Goal: Task Accomplishment & Management: Manage account settings

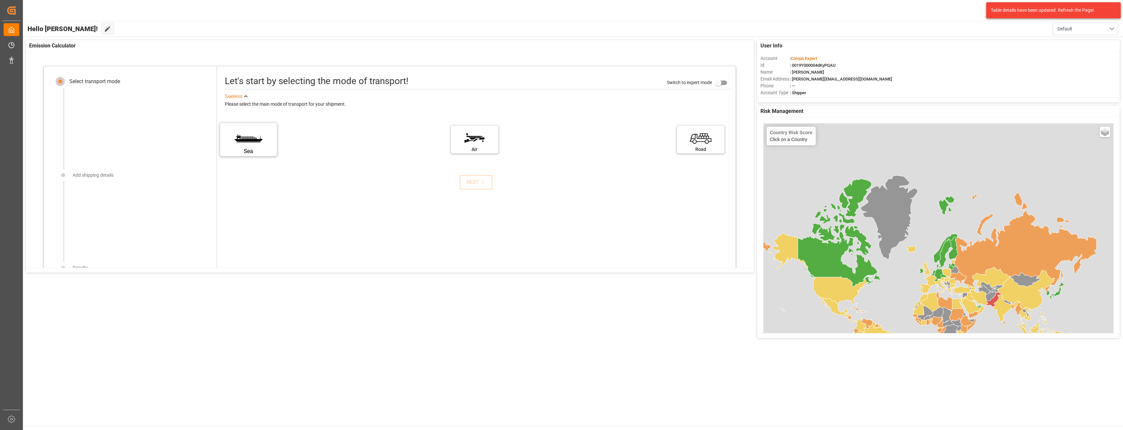
click at [240, 143] on label "Sea" at bounding box center [248, 137] width 49 height 27
click at [0, 0] on input "Sea" at bounding box center [0, 0] width 0 height 0
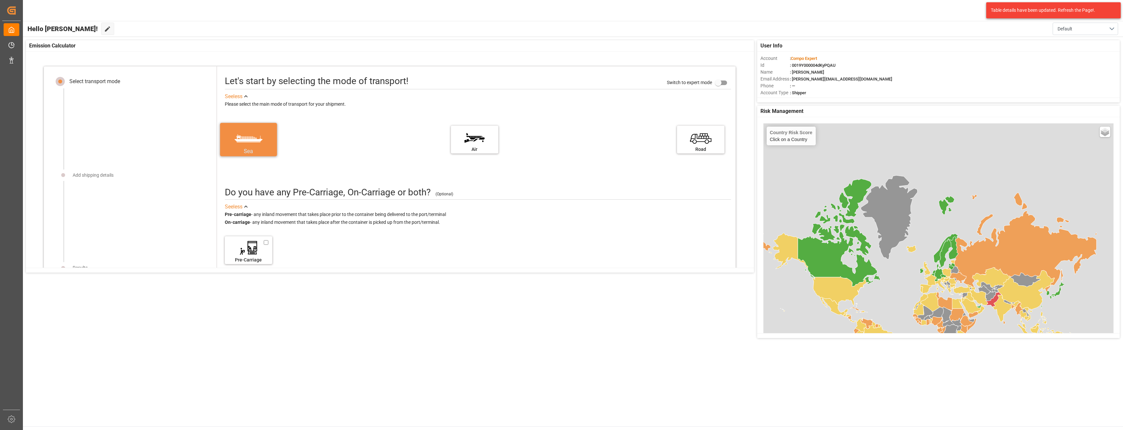
click at [242, 150] on div "Sea" at bounding box center [248, 151] width 49 height 8
click at [0, 0] on input "Sea" at bounding box center [0, 0] width 0 height 0
click at [235, 127] on label "Sea" at bounding box center [248, 137] width 49 height 27
click at [0, 0] on input "Sea" at bounding box center [0, 0] width 0 height 0
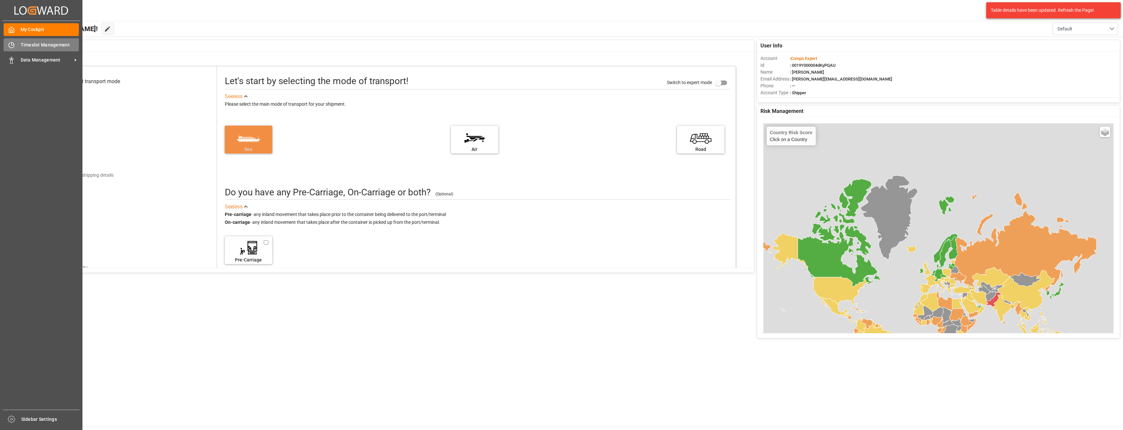
click at [40, 48] on span "Timeslot Management" at bounding box center [50, 45] width 59 height 7
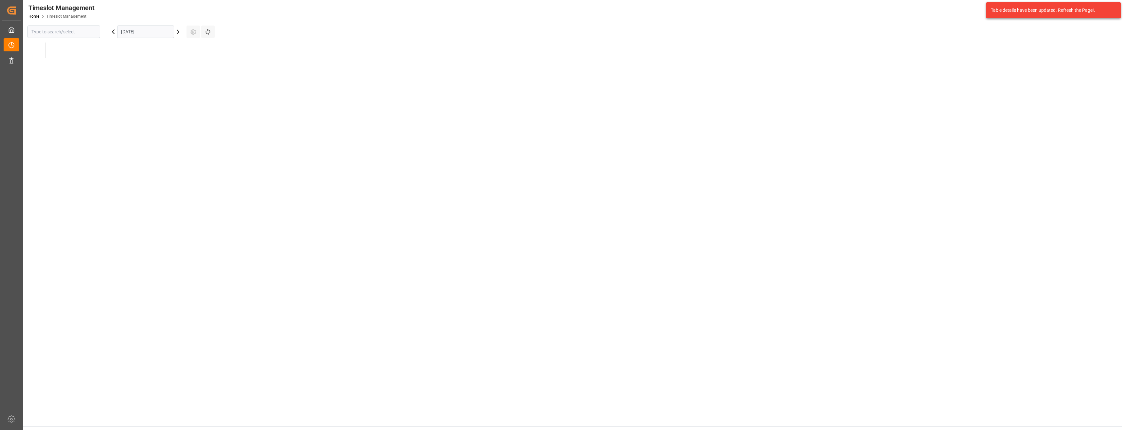
type input "Krefeld"
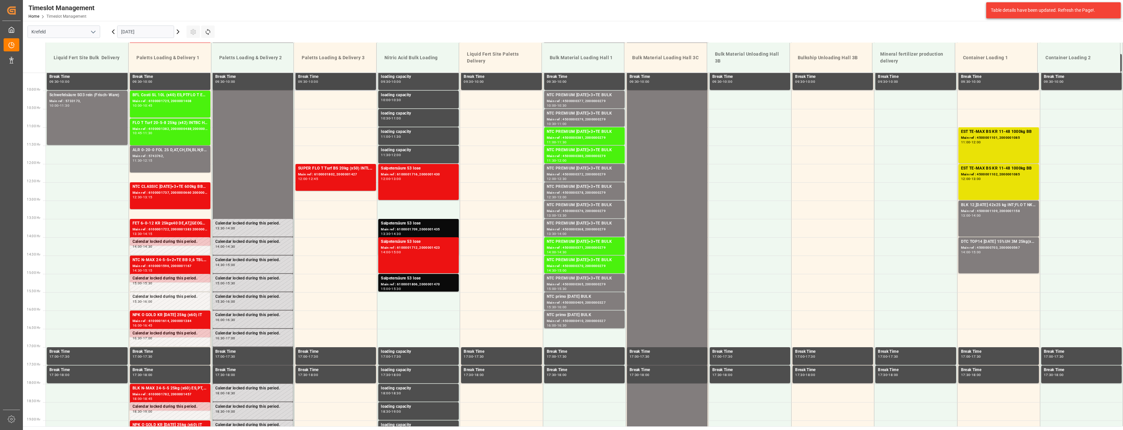
scroll to position [348, 0]
click at [86, 31] on input "Krefeld" at bounding box center [63, 32] width 73 height 12
click at [95, 29] on icon "open menu" at bounding box center [93, 32] width 8 height 8
click at [95, 29] on icon "close menu" at bounding box center [93, 32] width 8 height 8
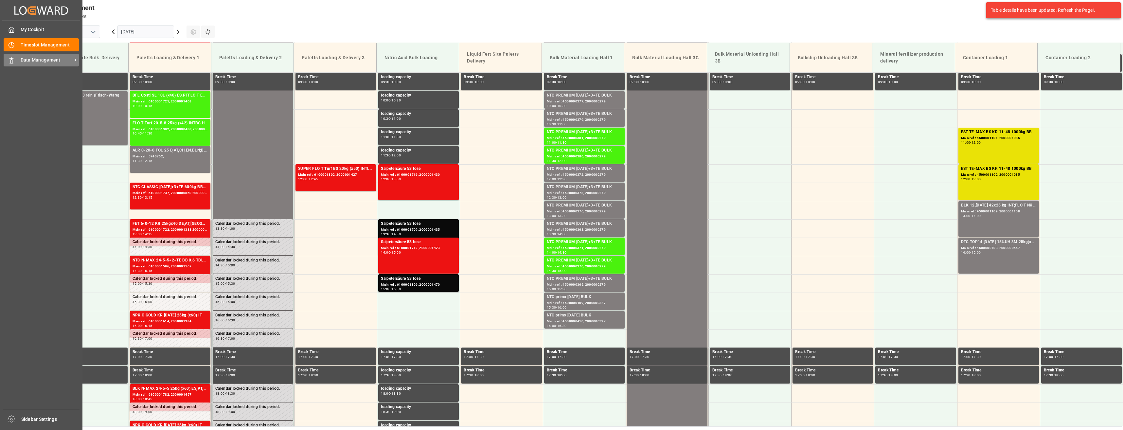
click at [32, 61] on span "Data Management" at bounding box center [47, 60] width 52 height 7
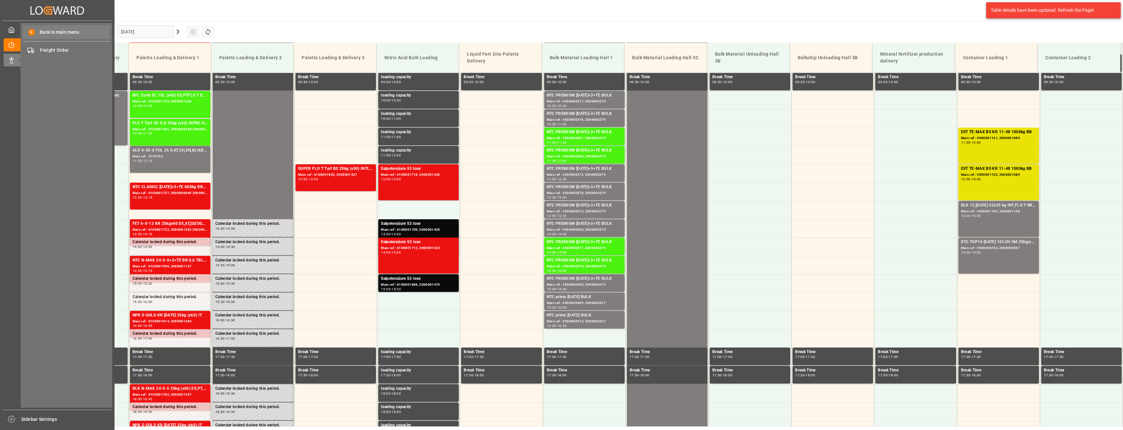
click at [48, 31] on span "Back to main menu" at bounding box center [57, 32] width 44 height 7
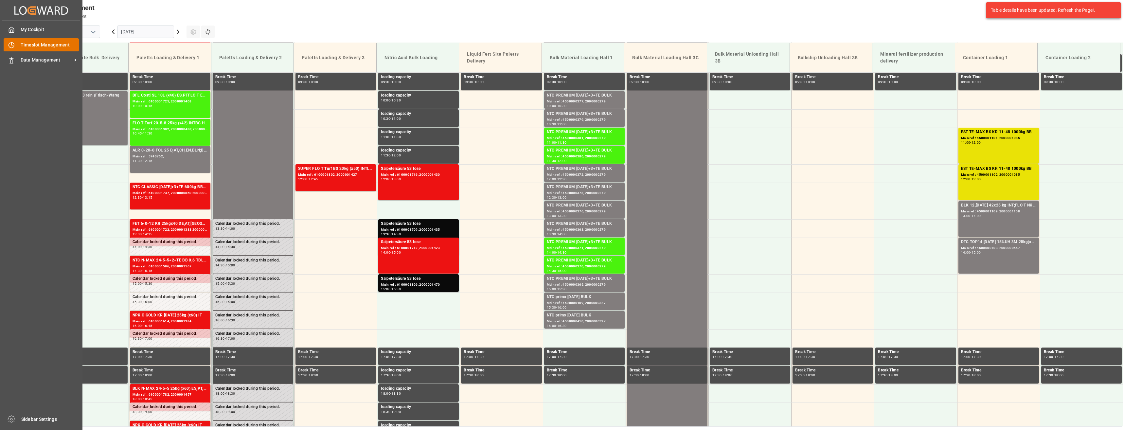
click at [40, 46] on span "Timeslot Management" at bounding box center [50, 45] width 59 height 7
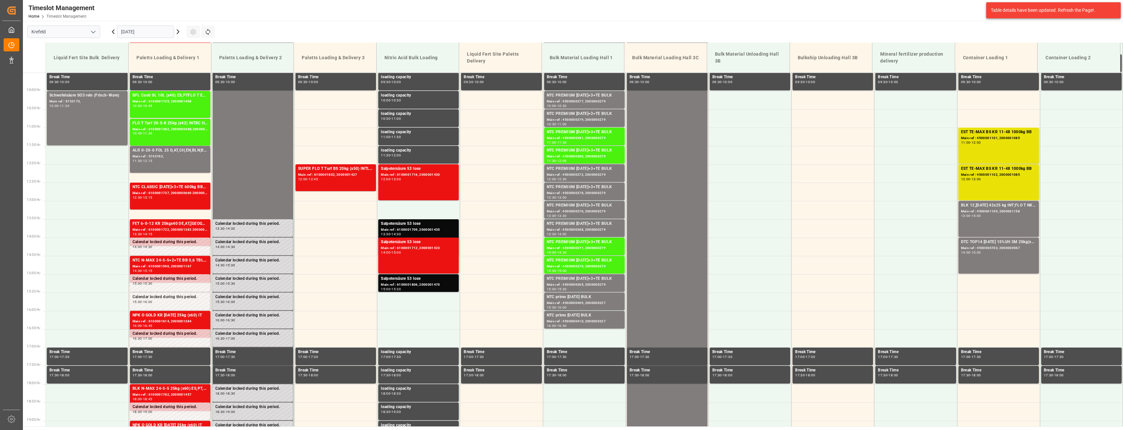
click at [323, 58] on div "Paletts Loading & Delivery 3" at bounding box center [335, 58] width 72 height 12
click at [417, 178] on div "12:00 - 13:00" at bounding box center [418, 180] width 75 height 4
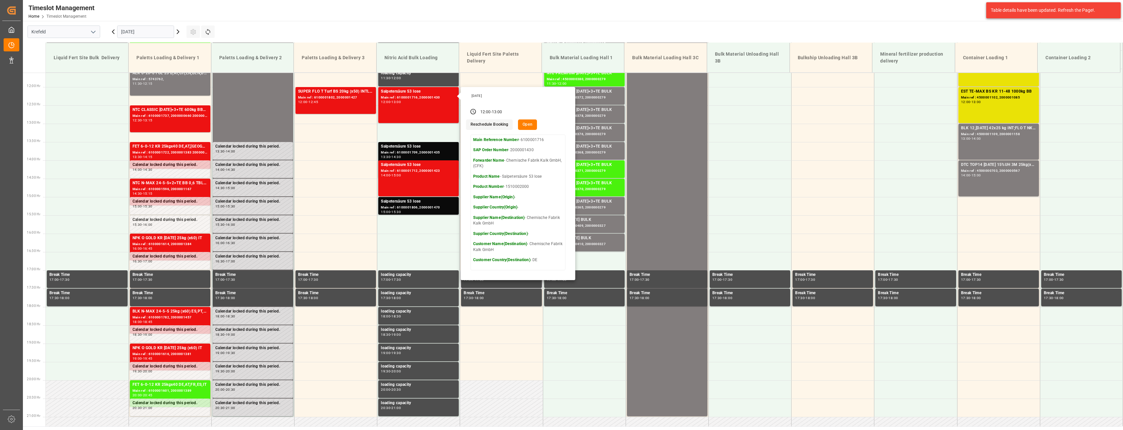
scroll to position [414, 0]
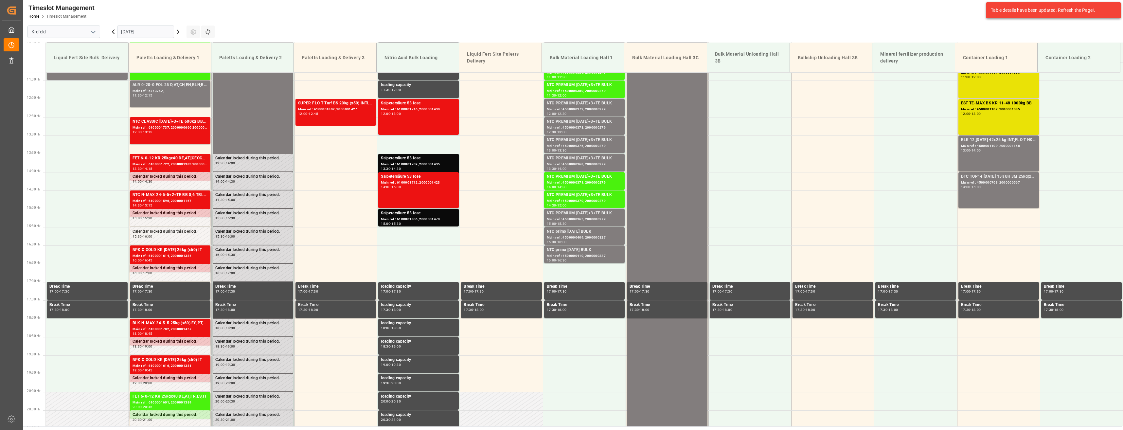
click at [409, 184] on div "Main ref : 6100001712, 2000001423" at bounding box center [418, 183] width 75 height 6
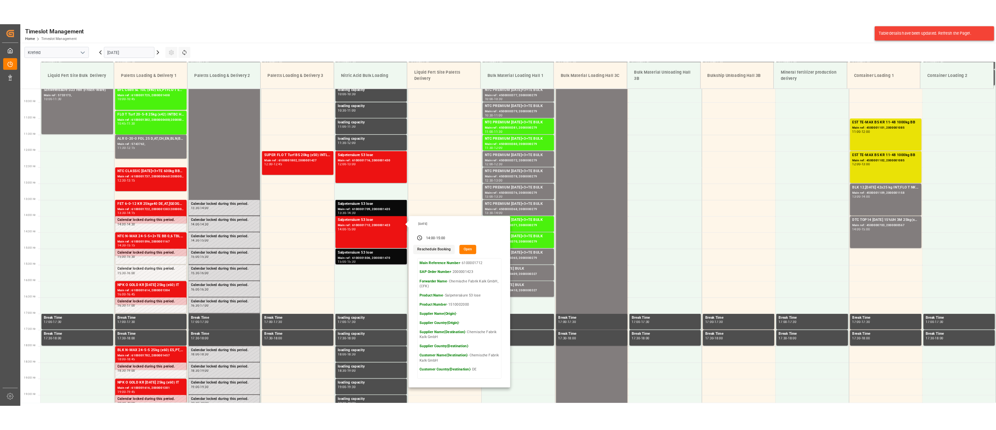
scroll to position [362, 0]
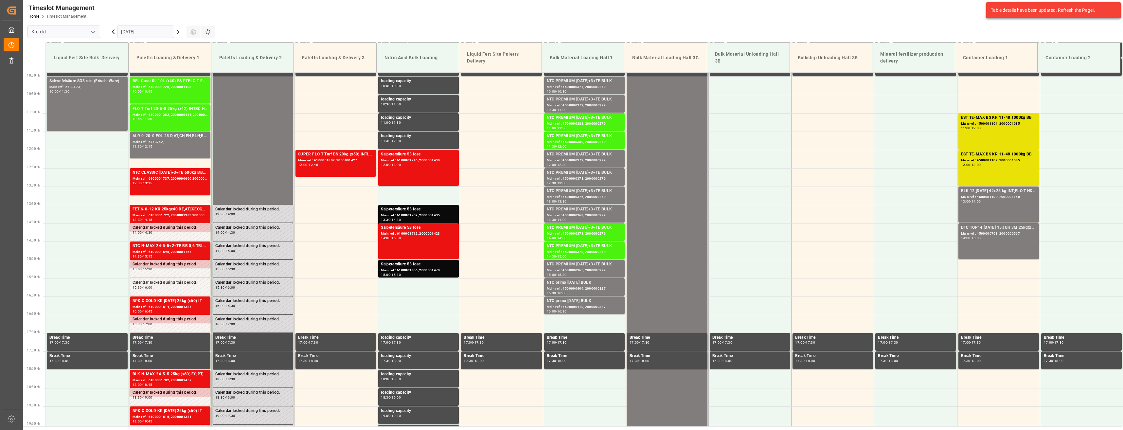
click at [441, 123] on div "Main ref : 4500000381, 2000000279" at bounding box center [584, 124] width 75 height 6
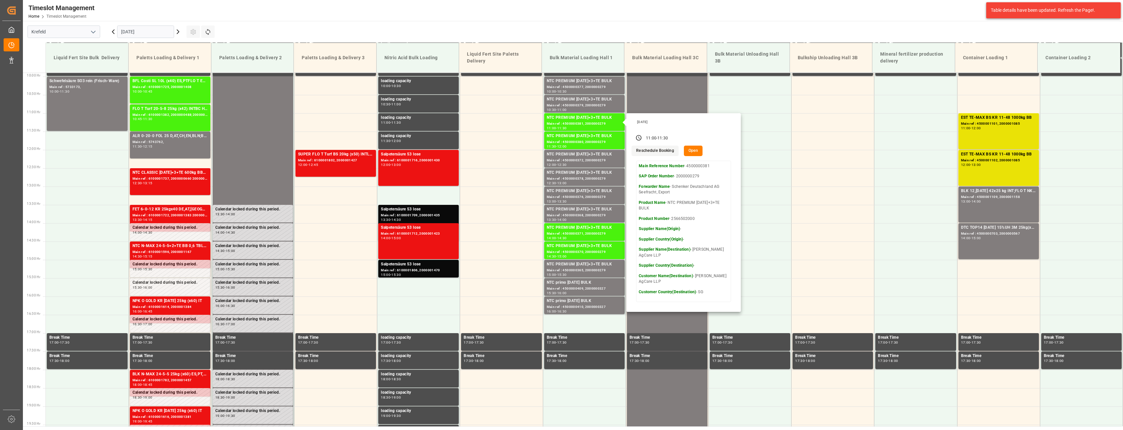
click at [96, 32] on icon "open menu" at bounding box center [93, 32] width 8 height 8
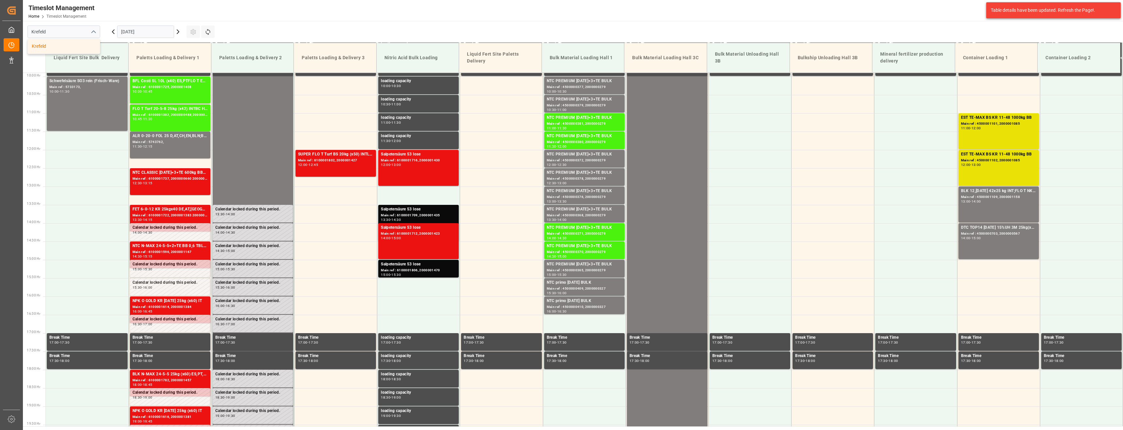
click at [95, 32] on icon "close menu" at bounding box center [93, 32] width 8 height 8
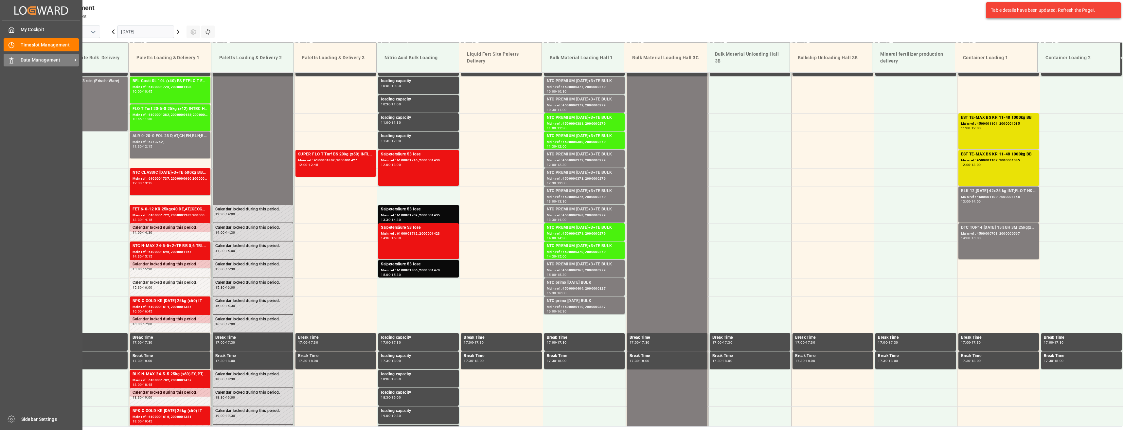
click at [14, 61] on icon at bounding box center [11, 60] width 7 height 7
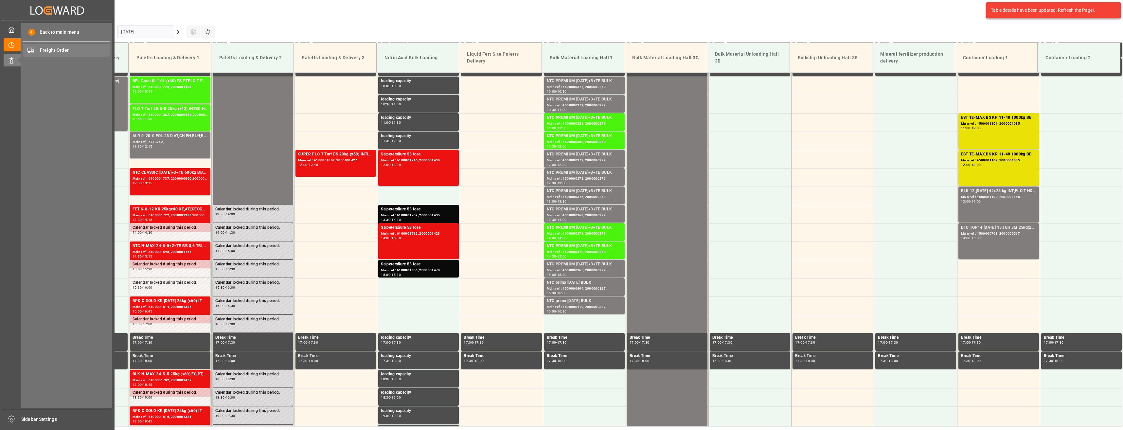
click at [43, 50] on span "Freight Order" at bounding box center [75, 50] width 70 height 7
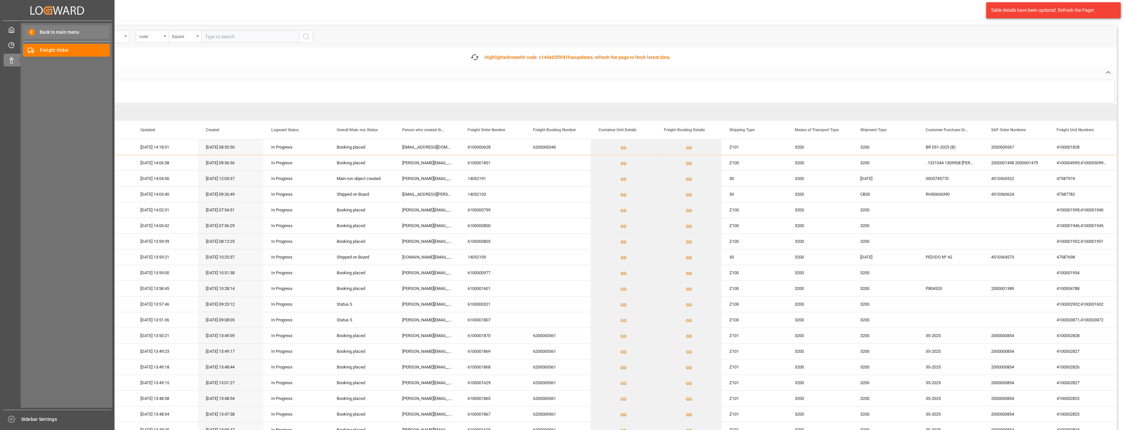
click at [65, 33] on span "Back to main menu" at bounding box center [57, 32] width 44 height 7
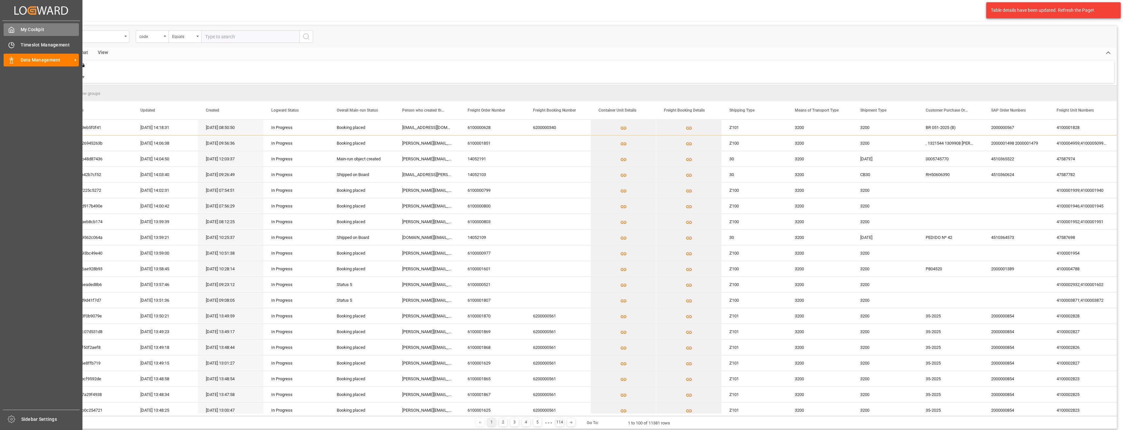
click at [43, 32] on span "My Cockpit" at bounding box center [50, 29] width 59 height 7
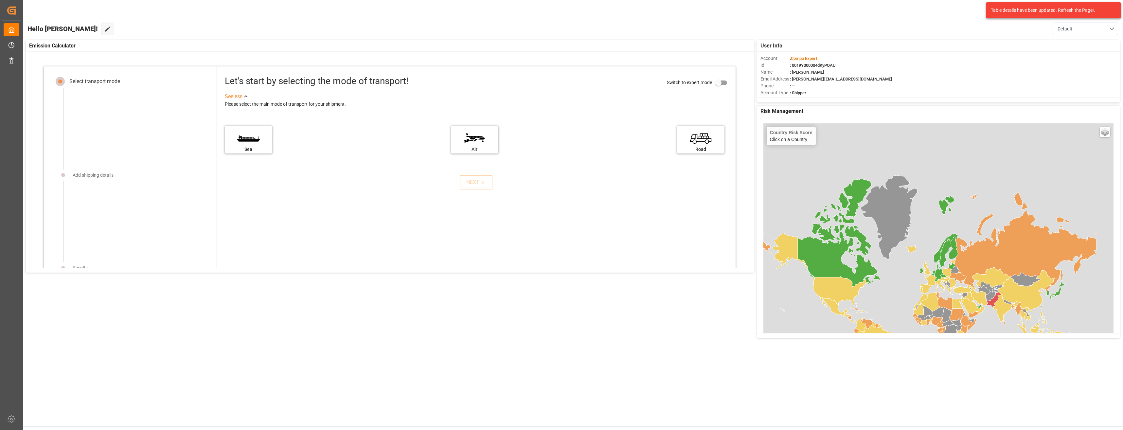
drag, startPoint x: 809, startPoint y: 92, endPoint x: 792, endPoint y: 93, distance: 16.4
click at [441, 93] on div "Account Type : Shipper" at bounding box center [938, 92] width 356 height 7
drag, startPoint x: 792, startPoint y: 93, endPoint x: 800, endPoint y: 93, distance: 7.5
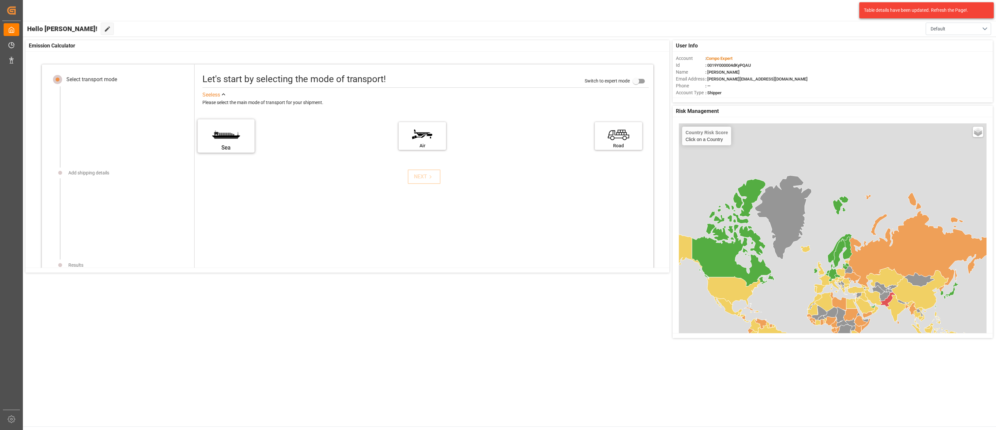
click at [223, 138] on label "Sea" at bounding box center [226, 133] width 49 height 27
click at [0, 0] on input "Sea" at bounding box center [0, 0] width 0 height 0
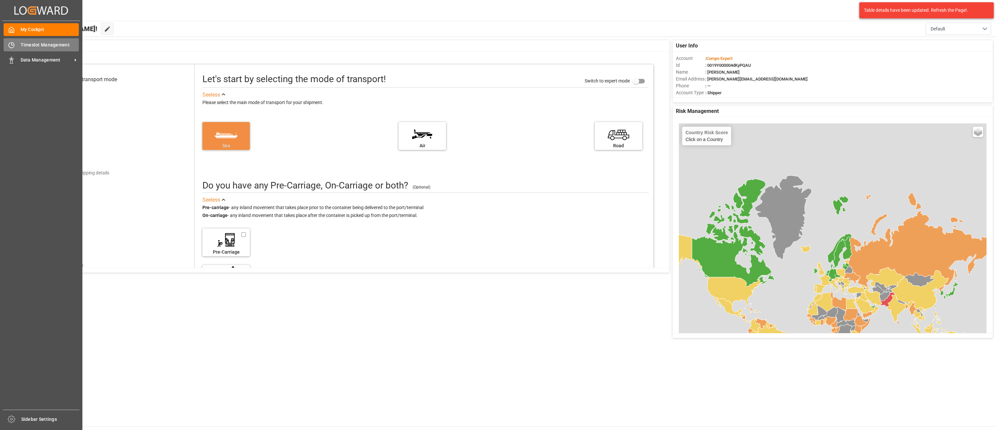
click at [21, 45] on span "Timeslot Management" at bounding box center [50, 45] width 59 height 7
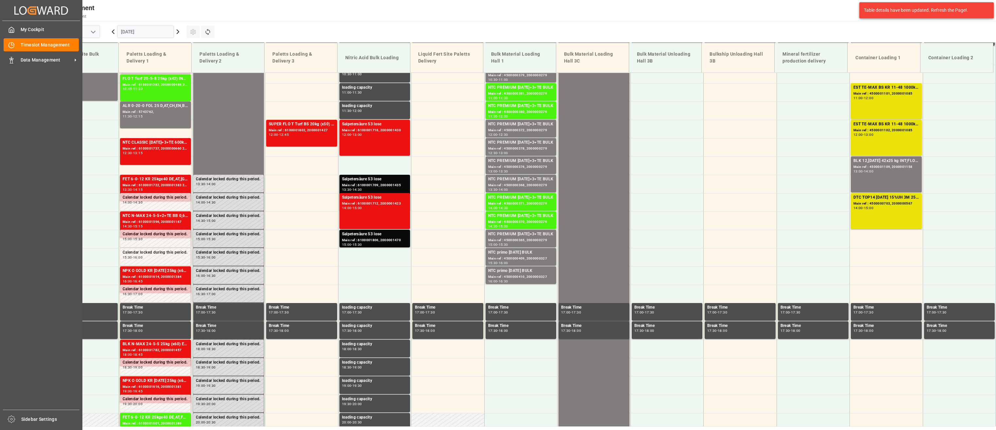
scroll to position [479, 0]
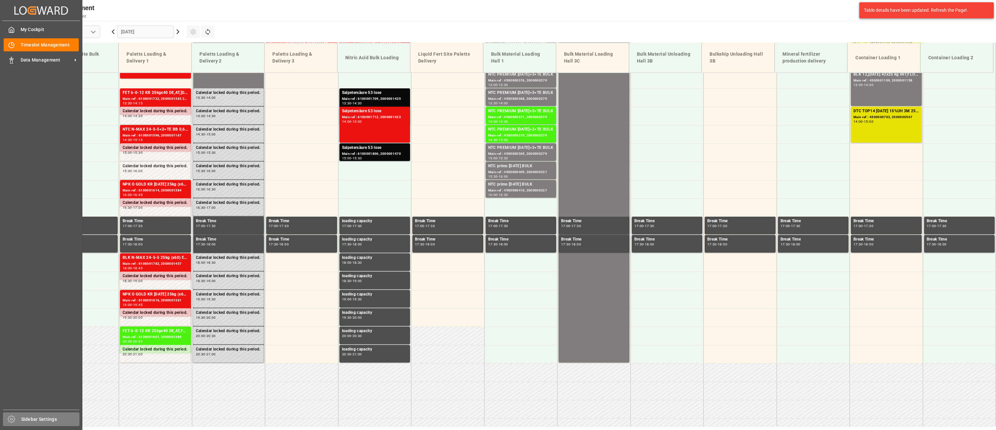
click at [15, 270] on icon at bounding box center [12, 419] width 8 height 8
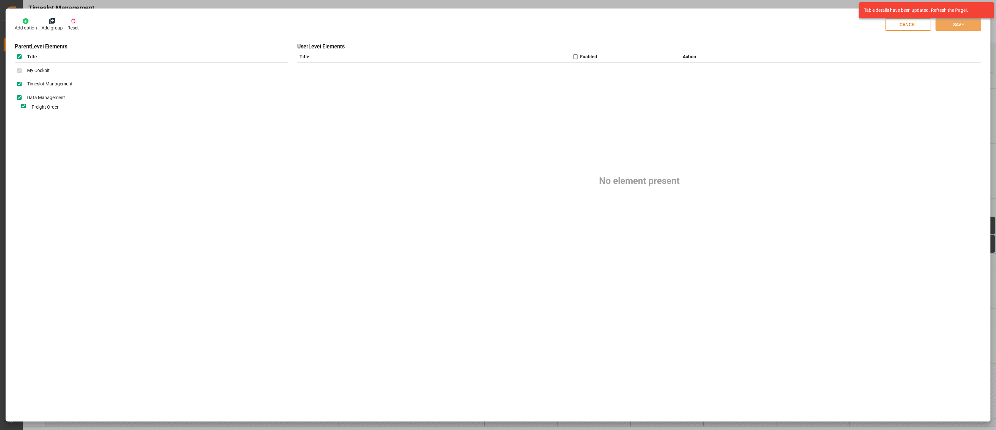
click at [26, 22] on icon at bounding box center [25, 21] width 7 height 7
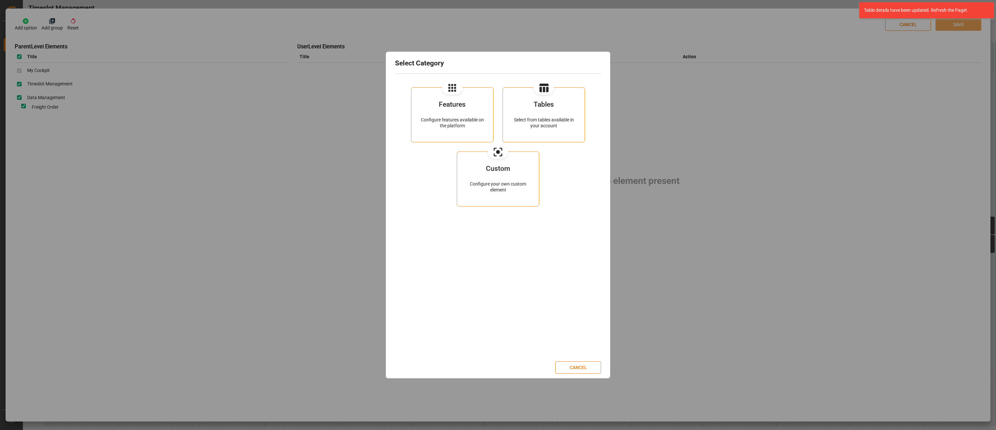
click at [441, 270] on button "CANCEL" at bounding box center [578, 367] width 46 height 12
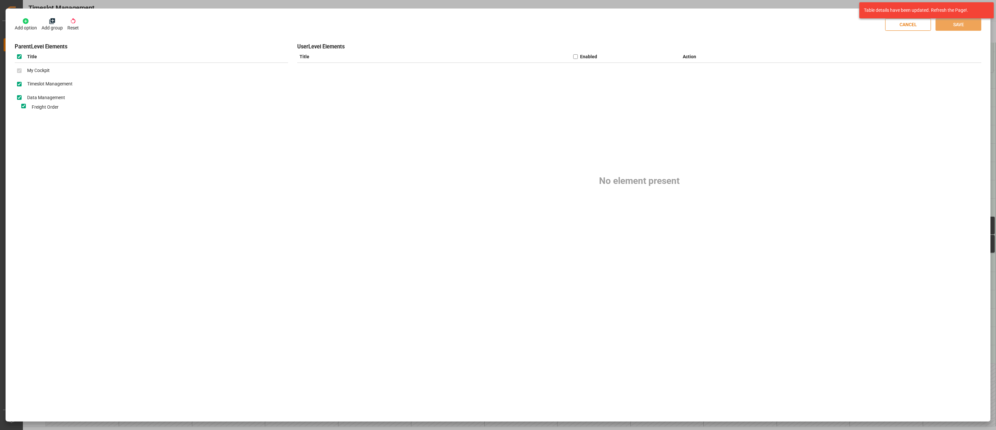
click at [19, 97] on Management "Data Management" at bounding box center [19, 97] width 5 height 5
checkbox Management "false"
checkbox input "false"
checkbox Order "false"
click at [19, 57] on input "checkbox" at bounding box center [19, 56] width 5 height 5
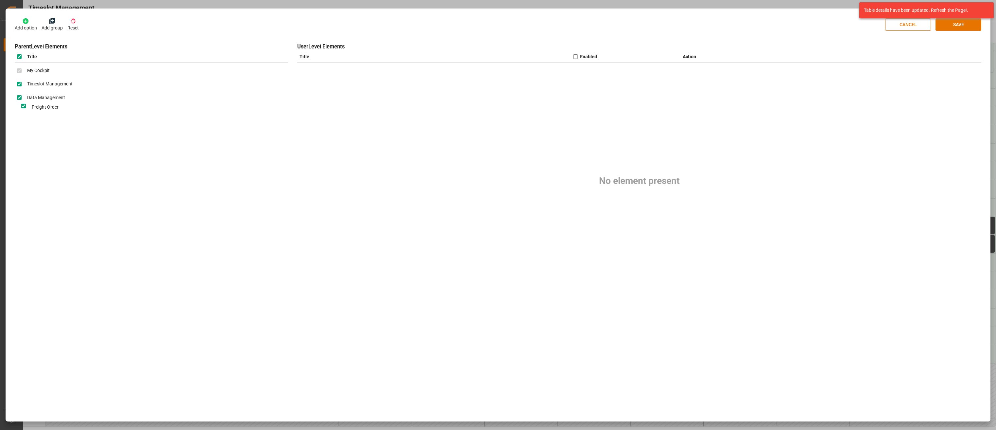
checkbox input "true"
checkbox Management "true"
checkbox Order "true"
click at [19, 57] on input "checkbox" at bounding box center [19, 56] width 5 height 5
checkbox input "false"
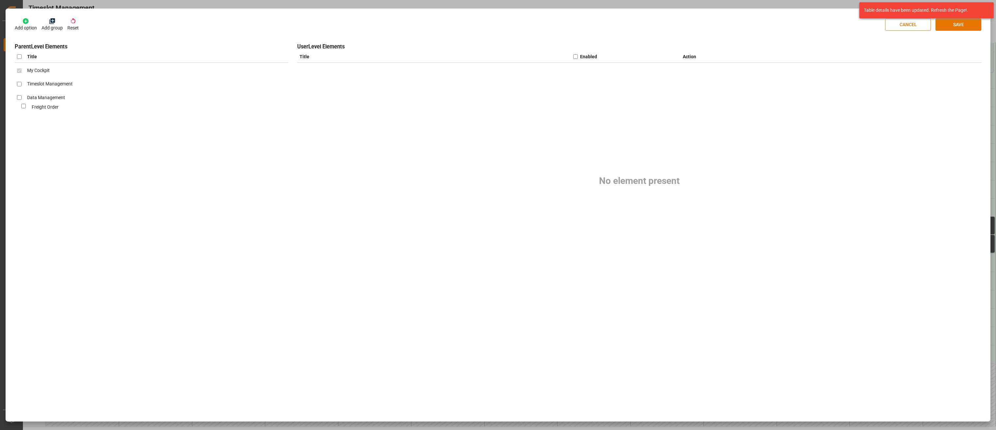
checkbox Management "false"
checkbox Order "false"
click at [441, 24] on button "CANCEL" at bounding box center [909, 24] width 46 height 12
checkbox Management "true"
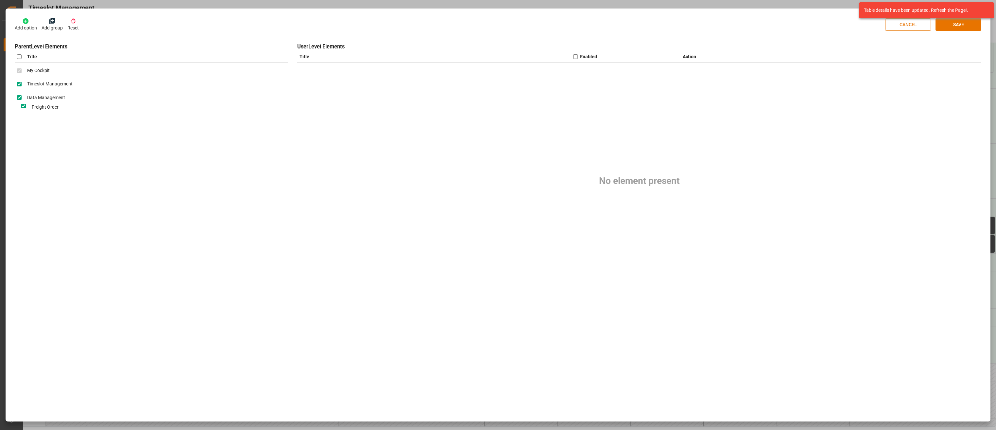
checkbox Management "true"
checkbox Order "true"
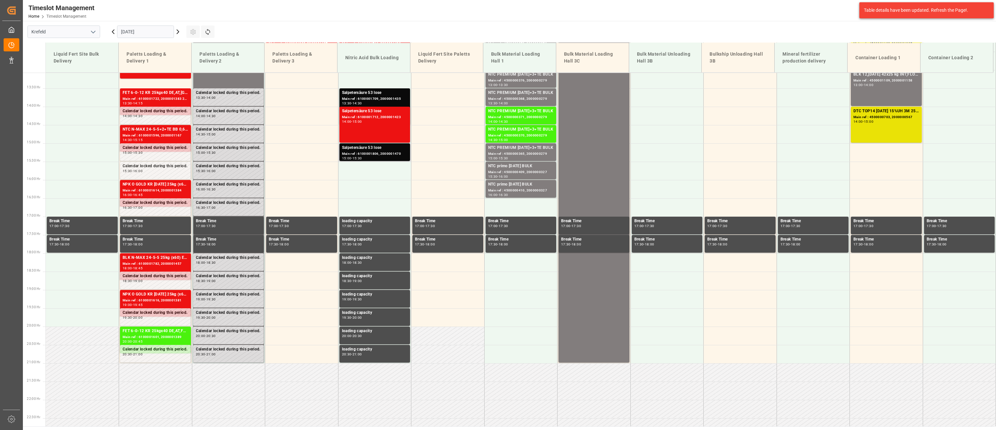
click at [369, 150] on div "Salpetersäure 53 lose" at bounding box center [375, 148] width 66 height 7
click at [370, 130] on div "Salpetersäure 53 lose Main ref : 6100001712, 2000001423 14:00 - 15:00" at bounding box center [375, 124] width 66 height 33
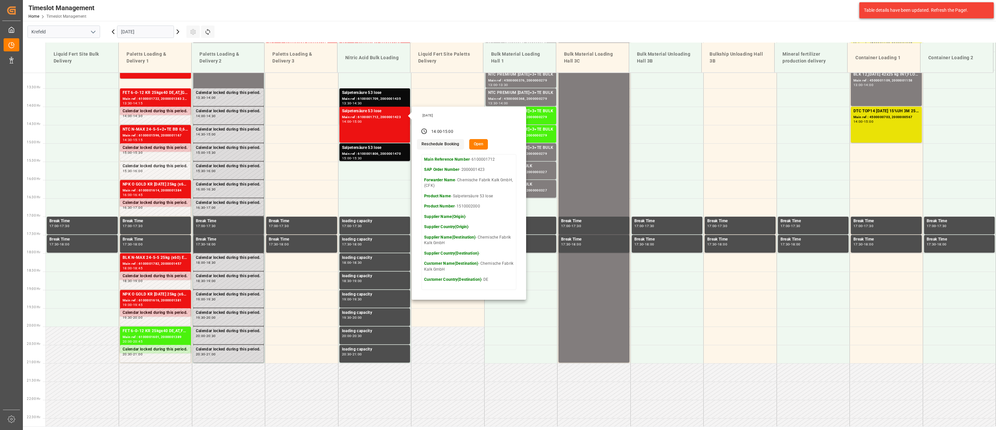
click at [179, 32] on icon at bounding box center [178, 32] width 2 height 4
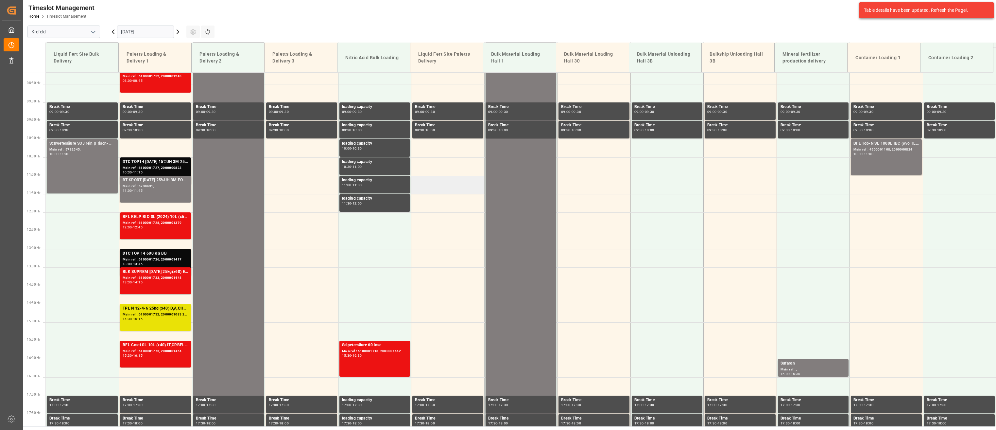
scroll to position [283, 0]
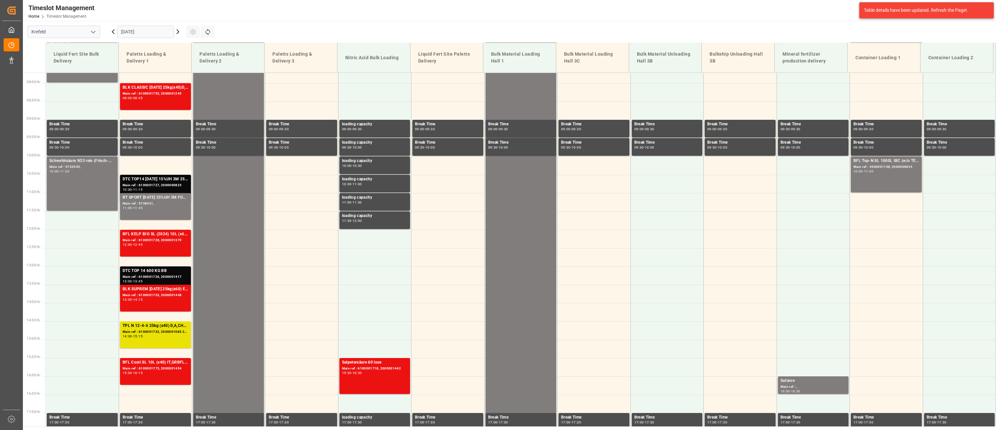
click at [178, 31] on icon at bounding box center [178, 32] width 8 height 8
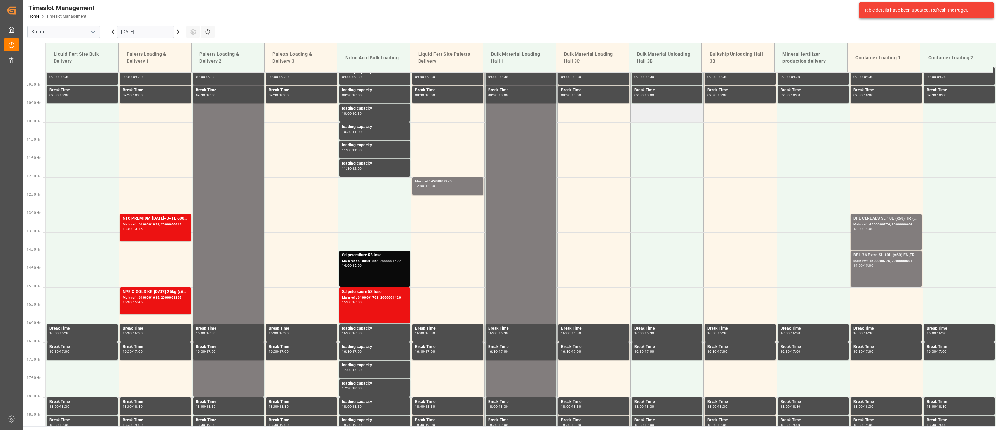
scroll to position [315, 0]
